Goal: Navigation & Orientation: Go to known website

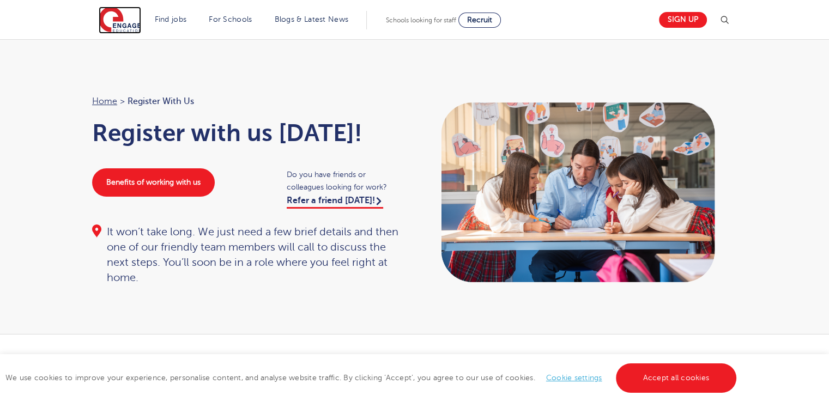
click at [126, 29] on img at bounding box center [120, 20] width 43 height 27
